Goal: Check status: Check status

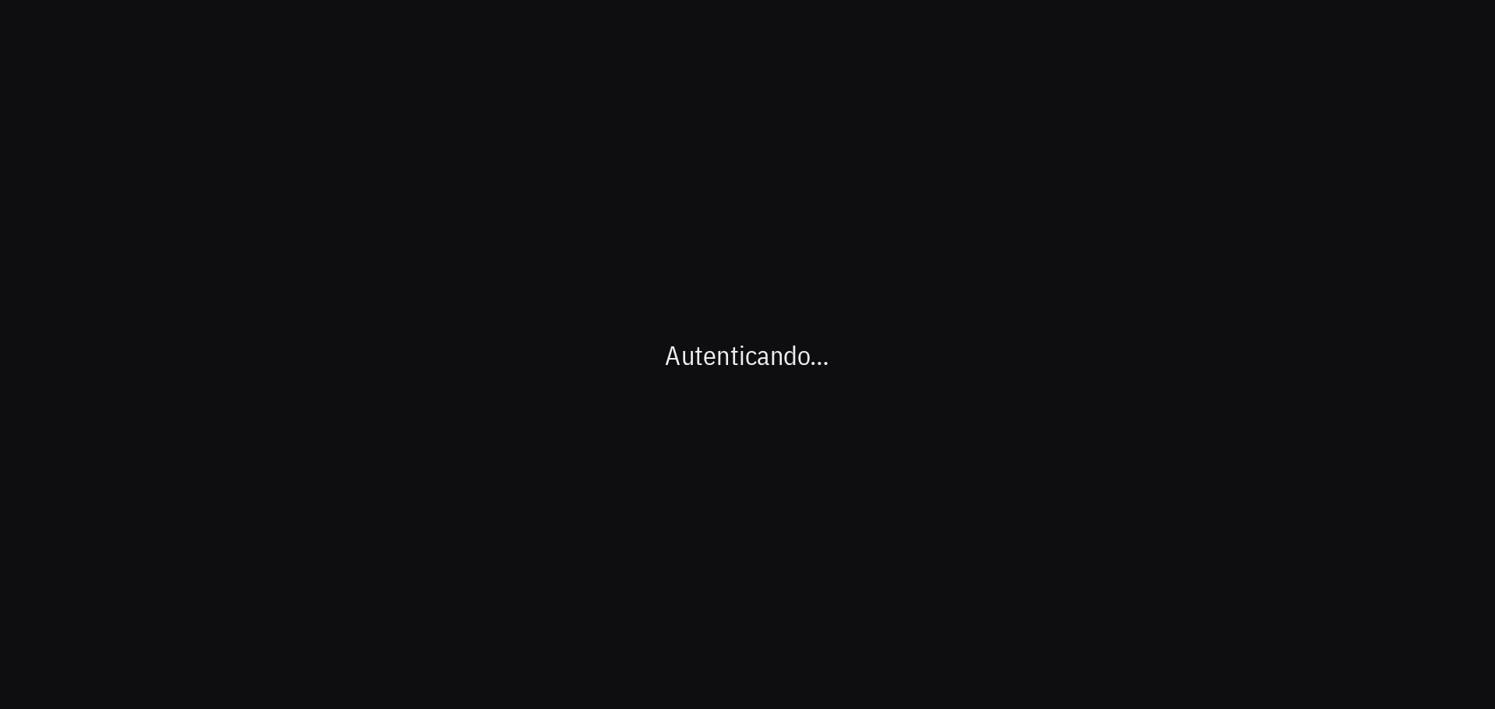
click at [588, 244] on div "Autenticando…" at bounding box center [747, 354] width 1495 height 709
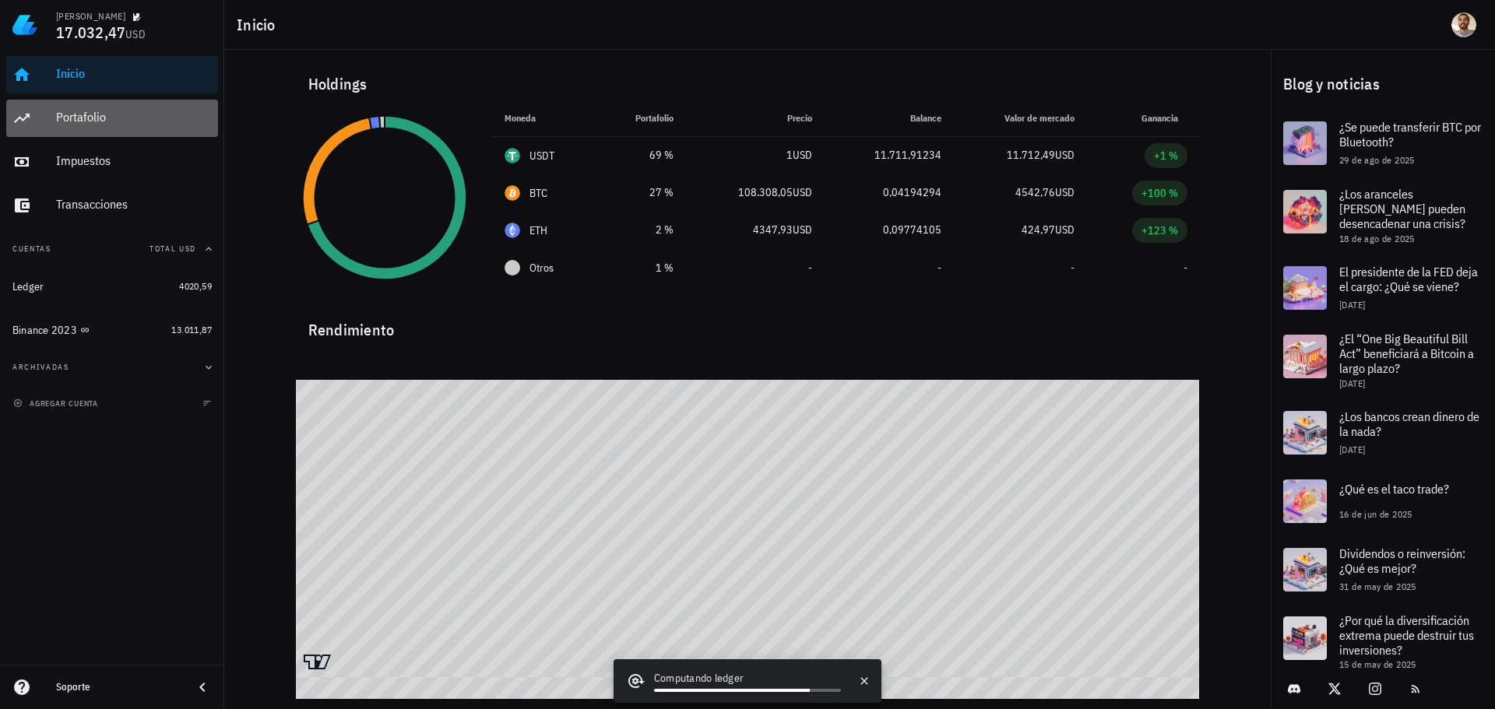
click at [104, 125] on div "Portafolio" at bounding box center [134, 117] width 156 height 35
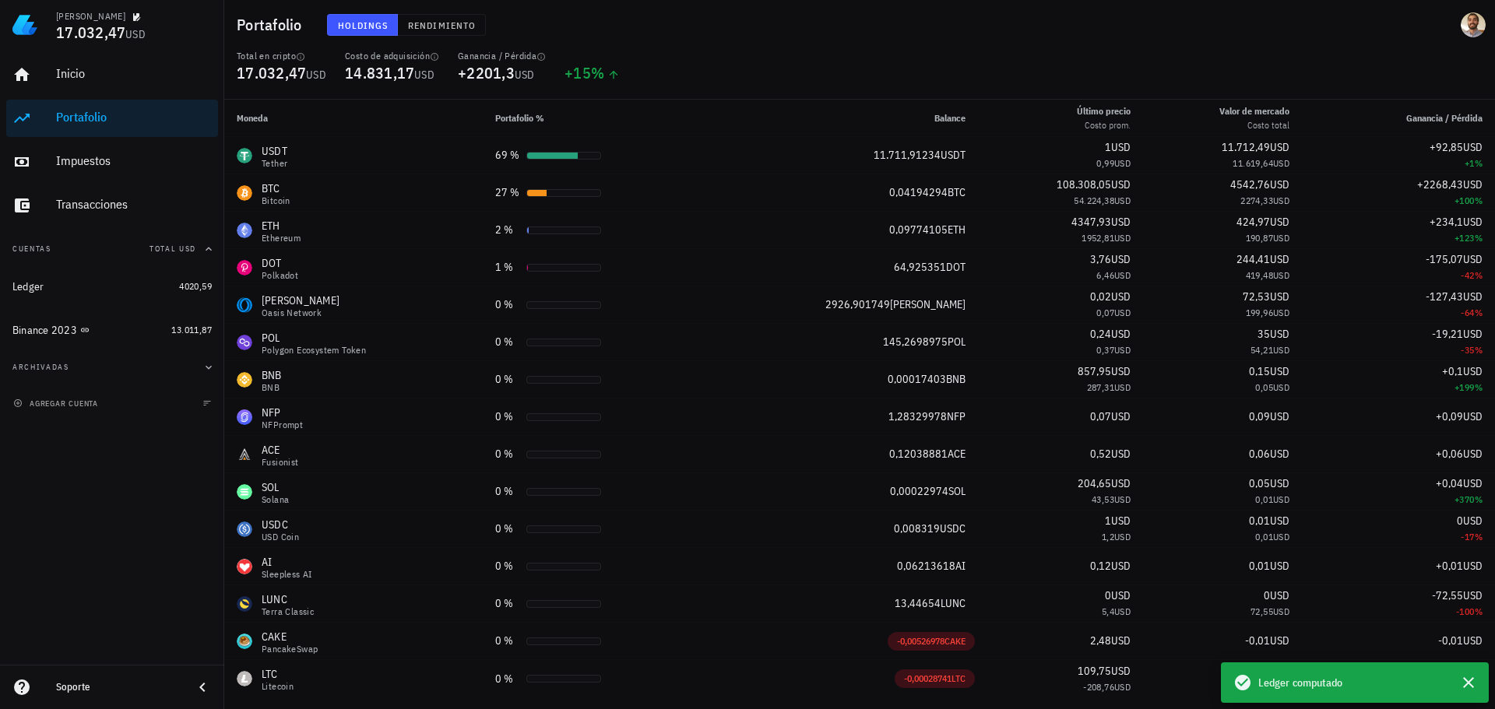
click at [681, 37] on div "Holdings Rendimiento" at bounding box center [649, 25] width 662 height 40
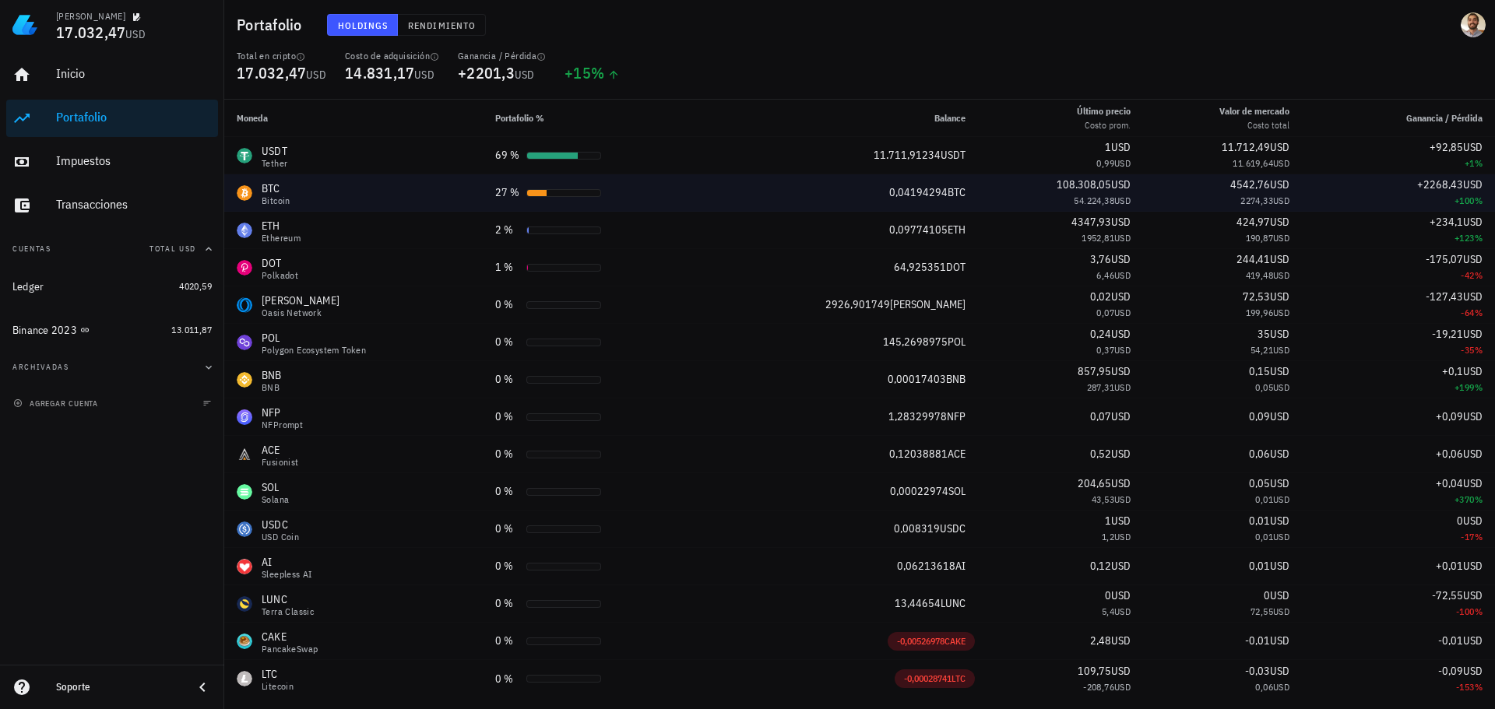
drag, startPoint x: 1045, startPoint y: 199, endPoint x: 1110, endPoint y: 199, distance: 64.6
click at [1110, 199] on td "108.308,05 USD 54.224,38 USD" at bounding box center [1061, 192] width 166 height 37
click at [1143, 201] on td "4542,76 USD 2274,33 USD" at bounding box center [1222, 192] width 159 height 37
